Goal: Task Accomplishment & Management: Complete application form

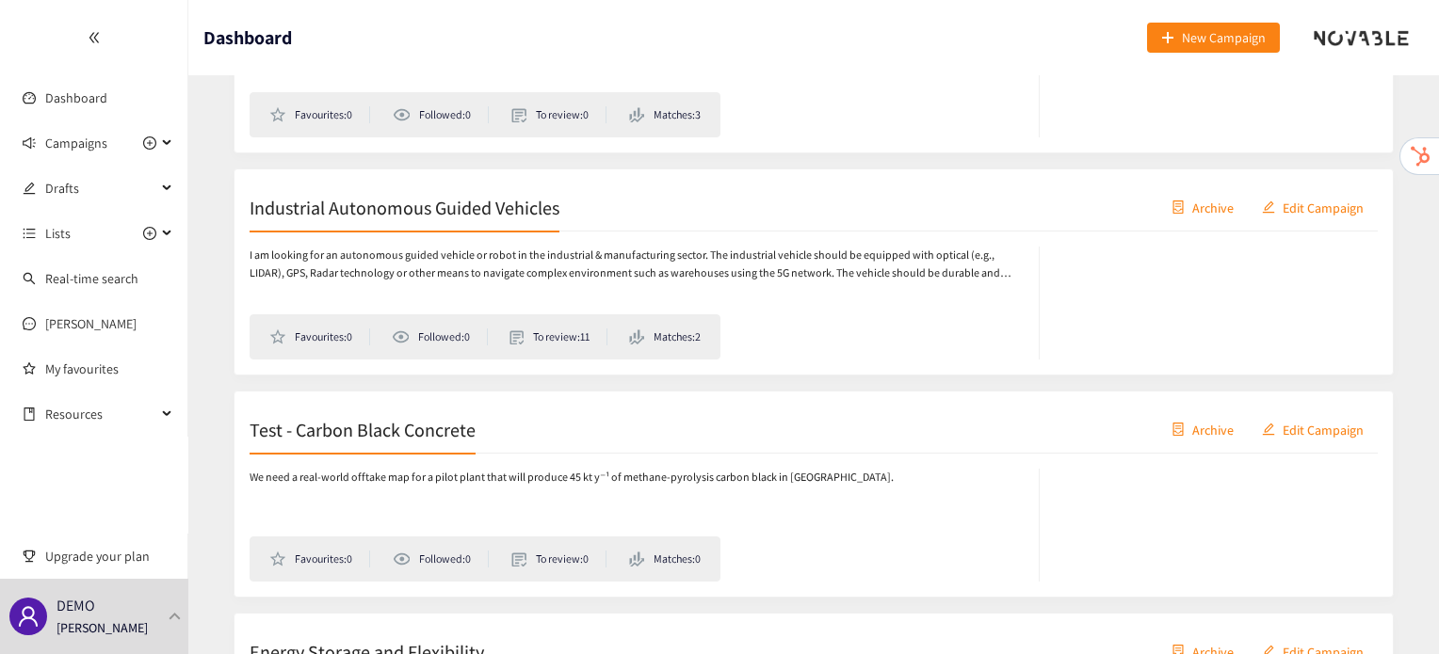
scroll to position [685, 0]
click at [147, 613] on div "DEMO [PERSON_NAME]" at bounding box center [94, 616] width 188 height 75
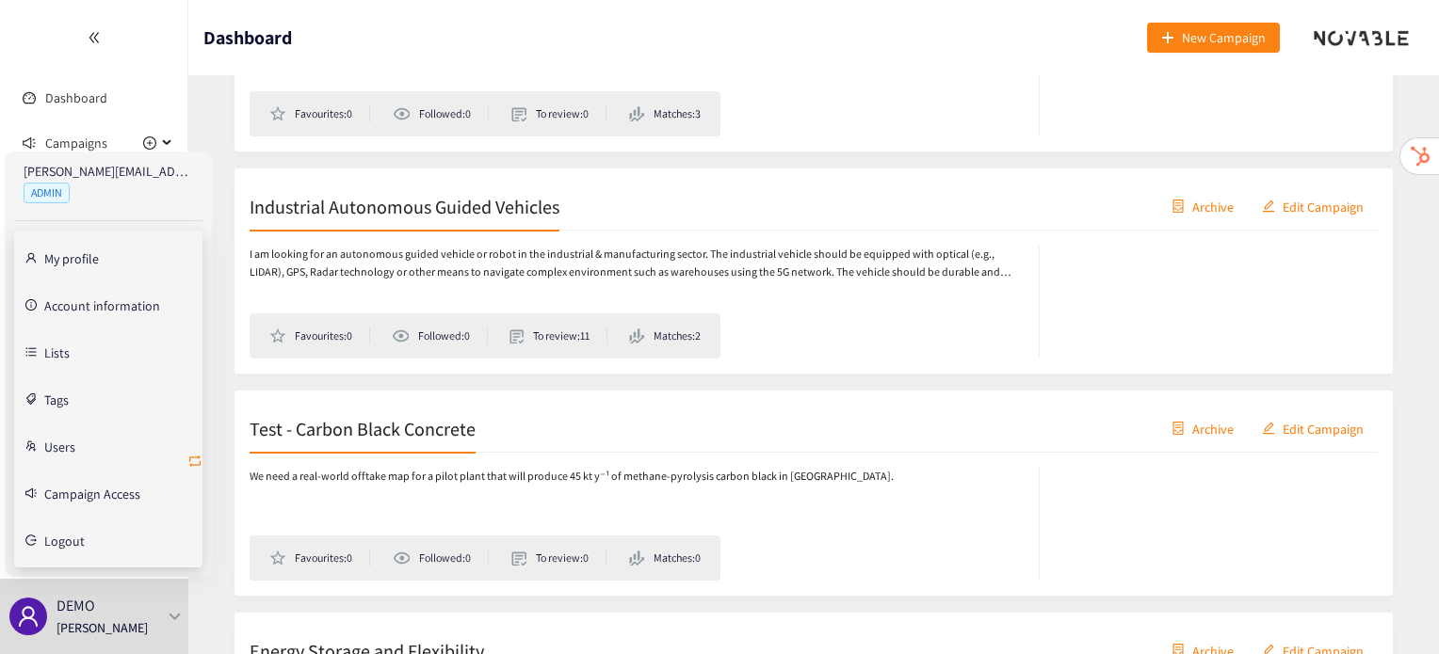
click at [196, 465] on icon "retweet" at bounding box center [194, 461] width 11 height 11
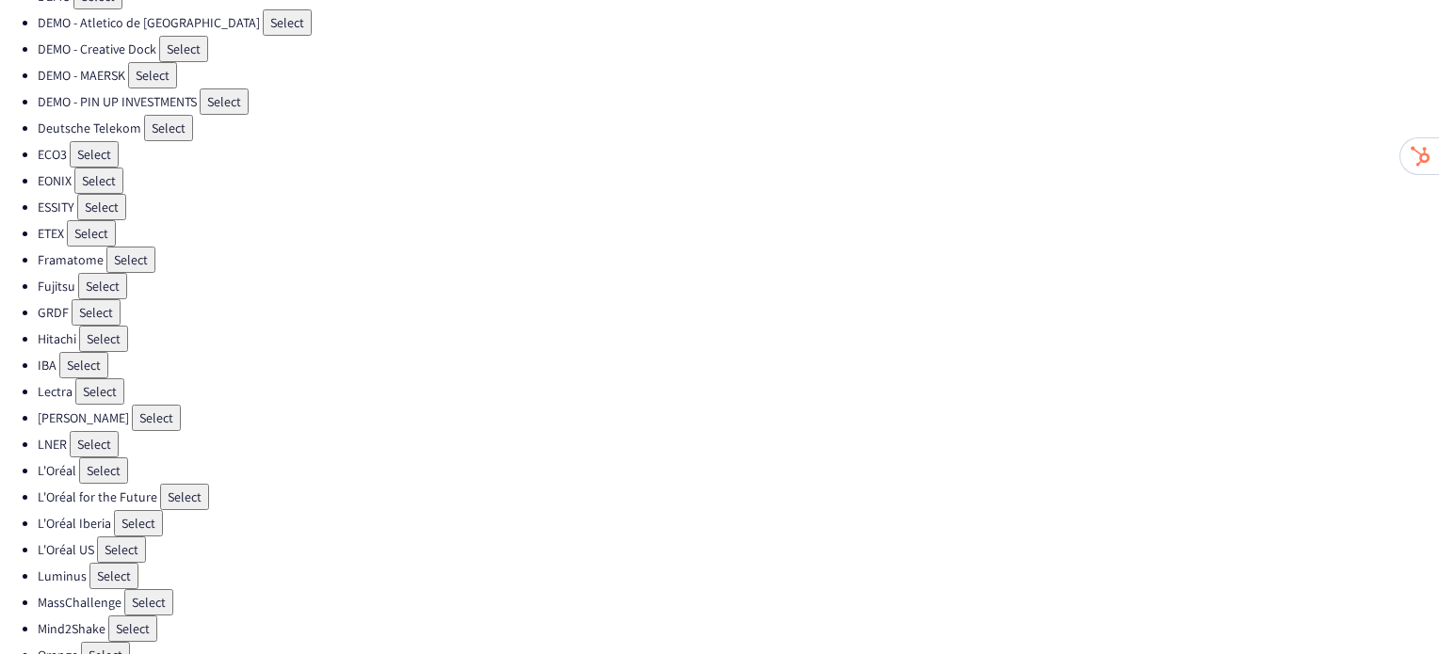
scroll to position [312, 0]
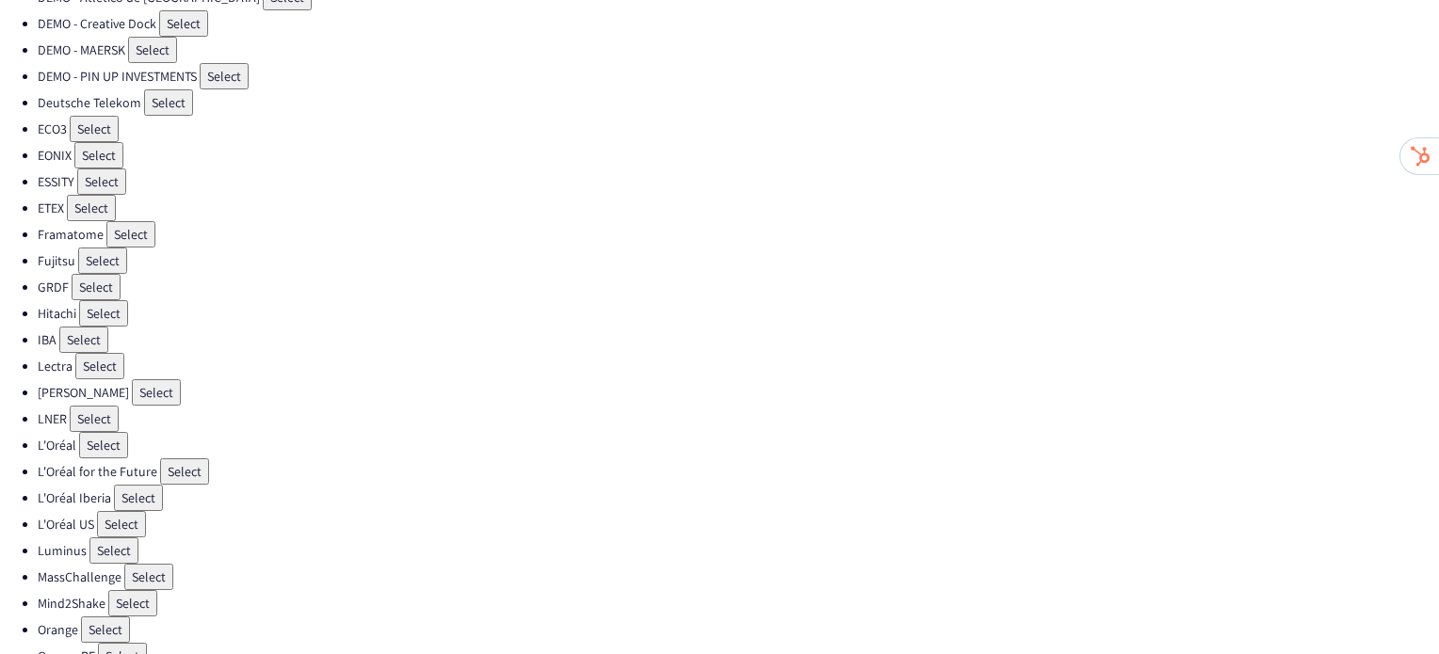
click at [174, 459] on button "Select" at bounding box center [184, 472] width 49 height 26
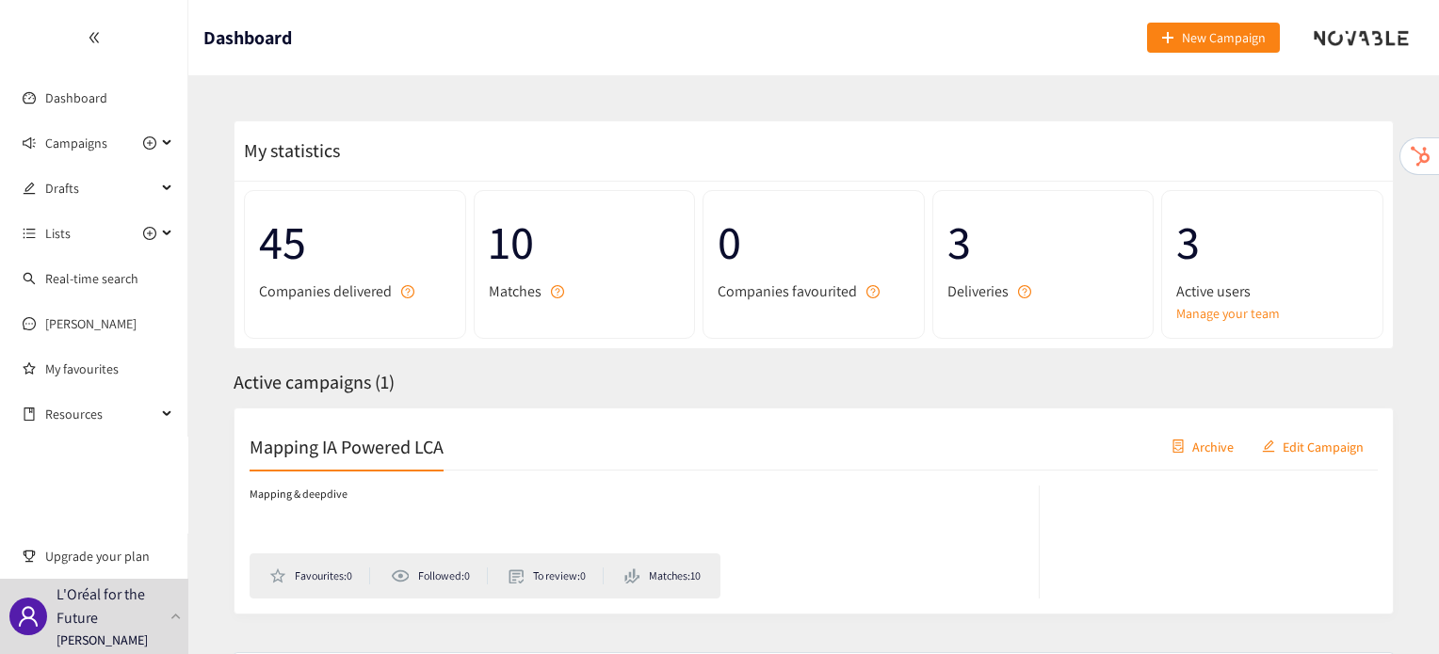
click at [406, 450] on h2 "Mapping IA Powered LCA" at bounding box center [347, 446] width 194 height 26
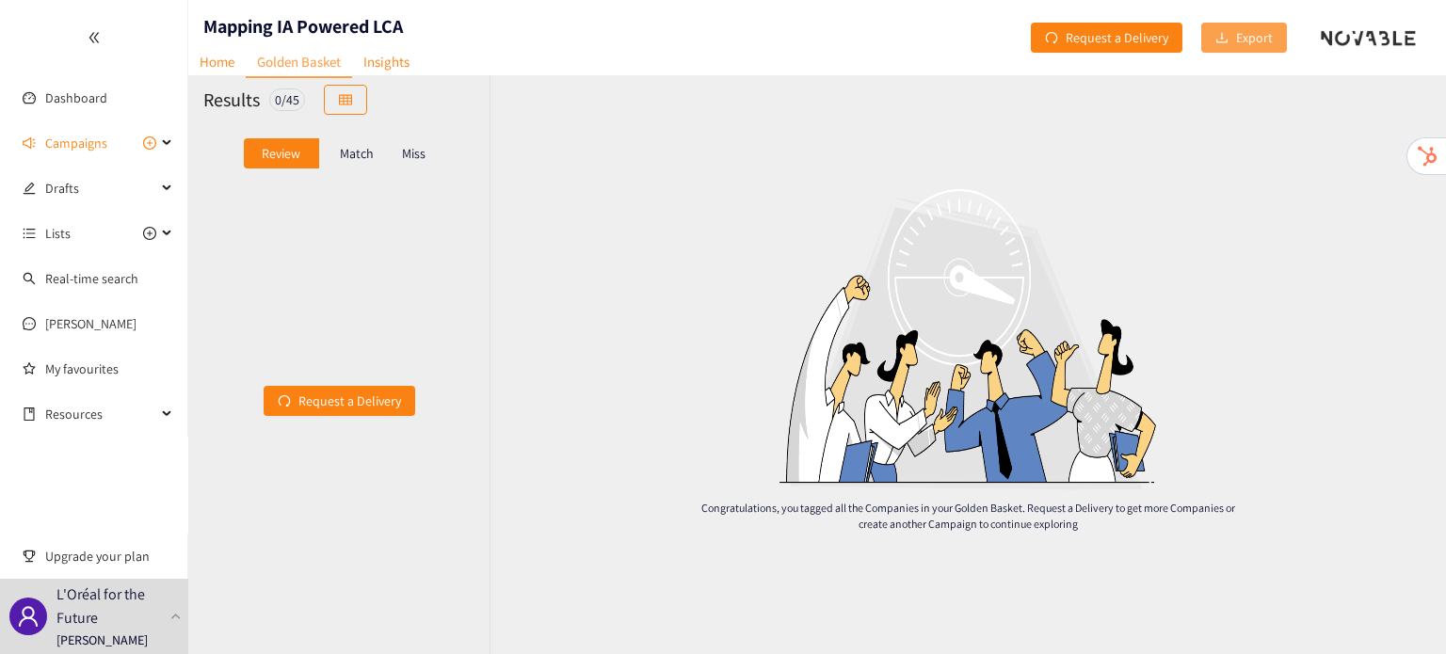
click at [1228, 40] on icon "download" at bounding box center [1222, 37] width 13 height 13
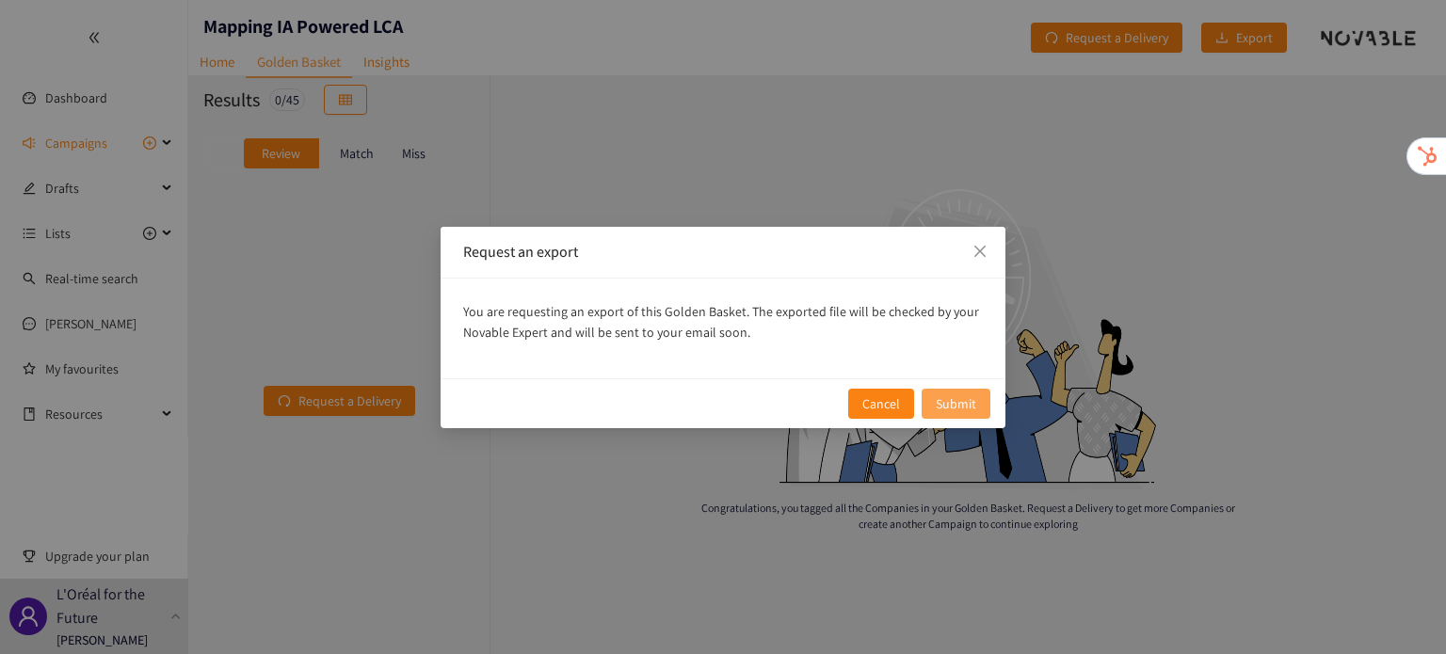
click at [974, 412] on span "Submit" at bounding box center [956, 404] width 40 height 21
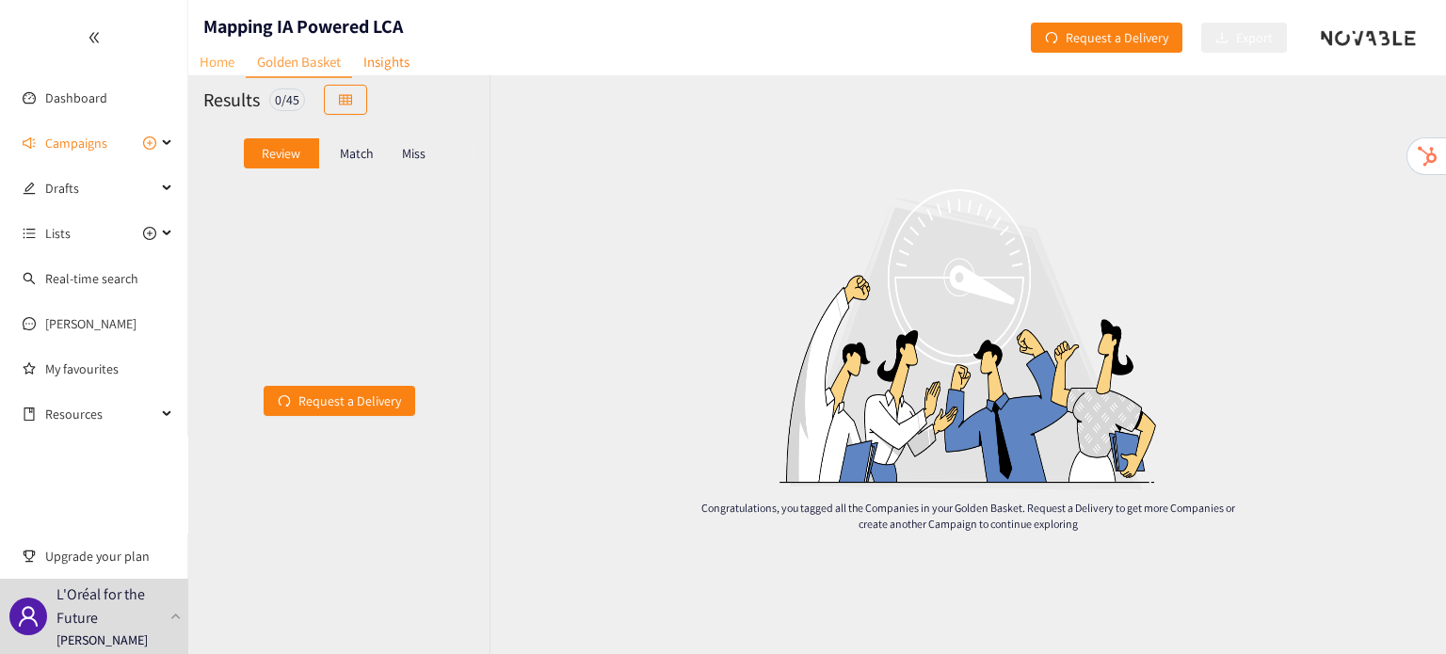
click at [224, 73] on link "Home" at bounding box center [216, 61] width 57 height 29
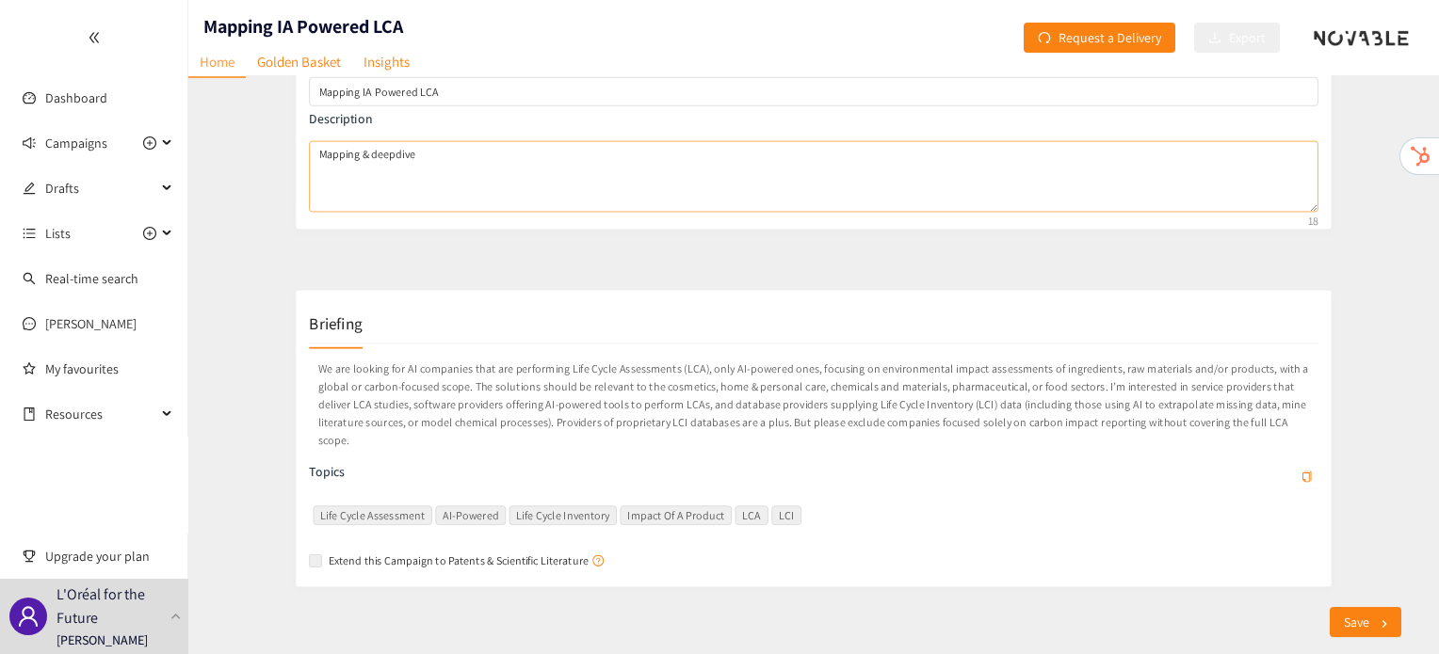
scroll to position [154, 0]
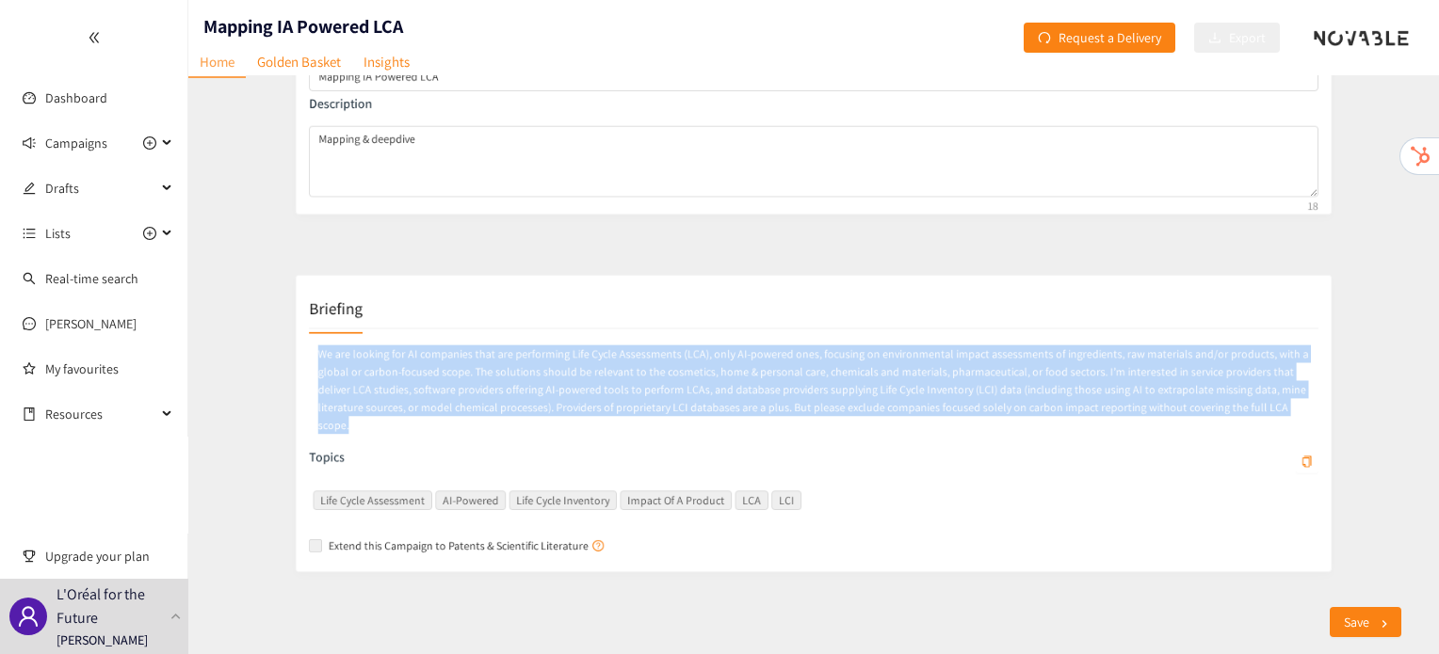
drag, startPoint x: 1266, startPoint y: 414, endPoint x: 234, endPoint y: 331, distance: 1036.2
click at [234, 331] on p "We are looking for AI companies that are performing Life Cycle Assessments (LCA…" at bounding box center [813, 384] width 1173 height 111
copy p "We are looking for AI companies that are performing Life Cycle Assessments (LCA…"
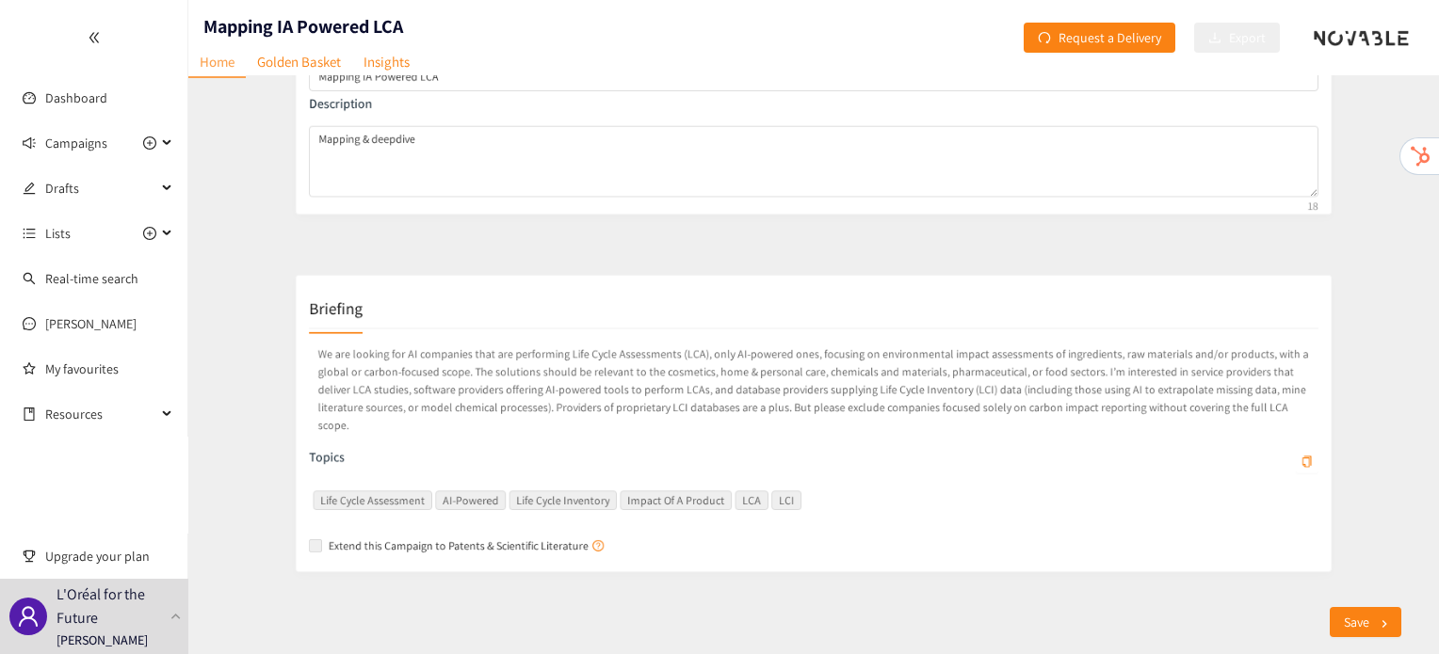
click at [748, 309] on div "Briefing" at bounding box center [813, 289] width 1173 height 47
